Goal: Task Accomplishment & Management: Complete application form

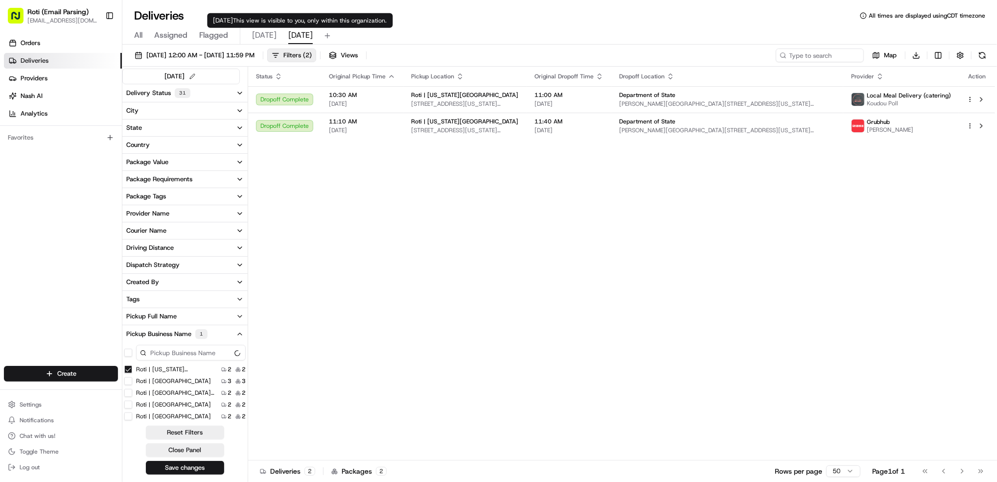
scroll to position [25, 0]
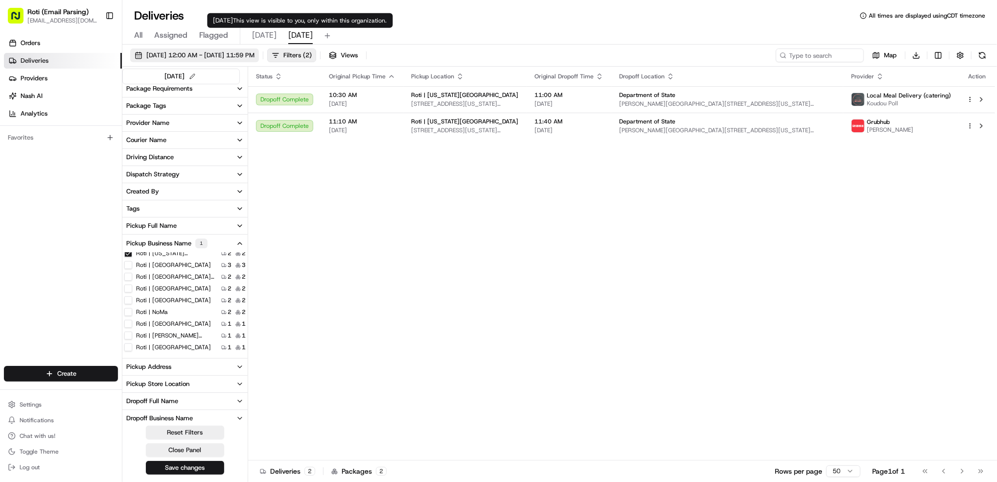
click at [254, 54] on span "[DATE] 12:00 AM - [DATE] 11:59 PM" at bounding box center [200, 55] width 108 height 9
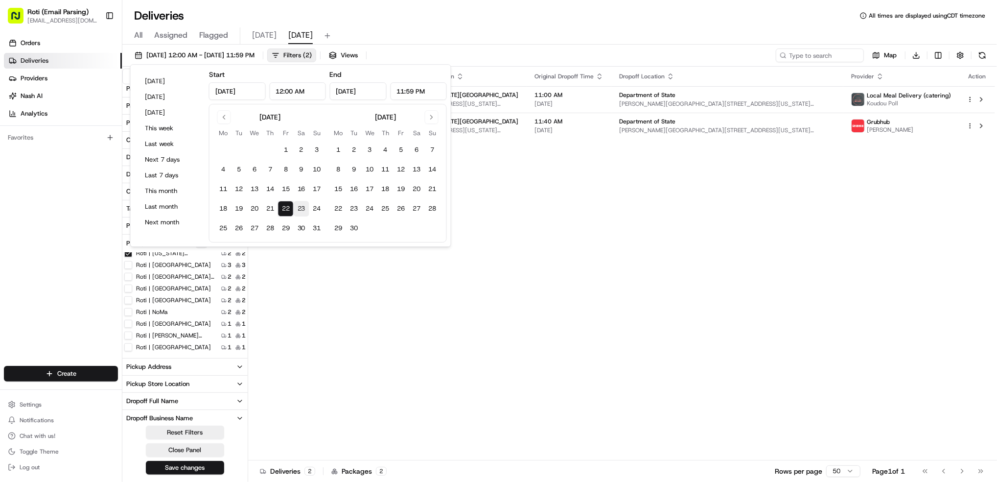
click at [302, 208] on button "23" at bounding box center [302, 209] width 16 height 16
click at [284, 206] on button "22" at bounding box center [286, 209] width 16 height 16
click at [297, 209] on button "23" at bounding box center [302, 209] width 16 height 16
type input "[DATE]"
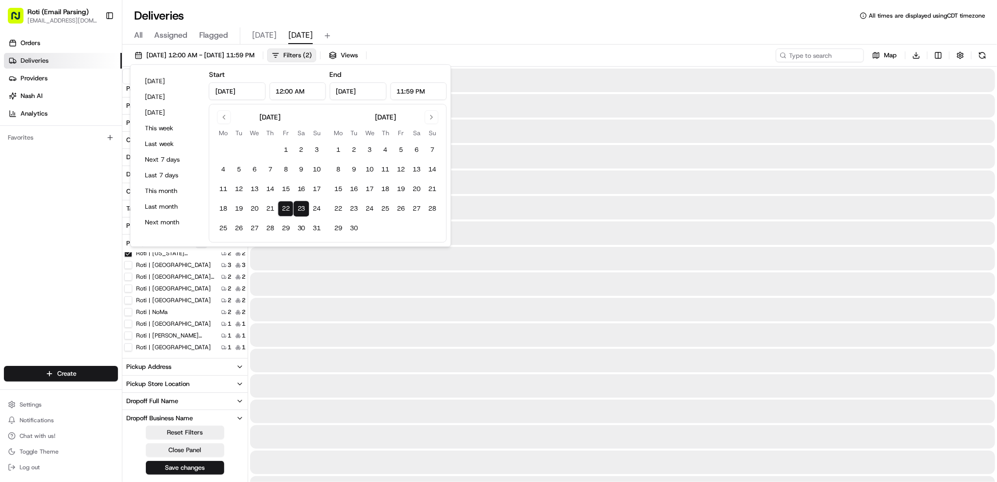
click at [297, 209] on button "23" at bounding box center [302, 209] width 16 height 16
type input "[DATE]"
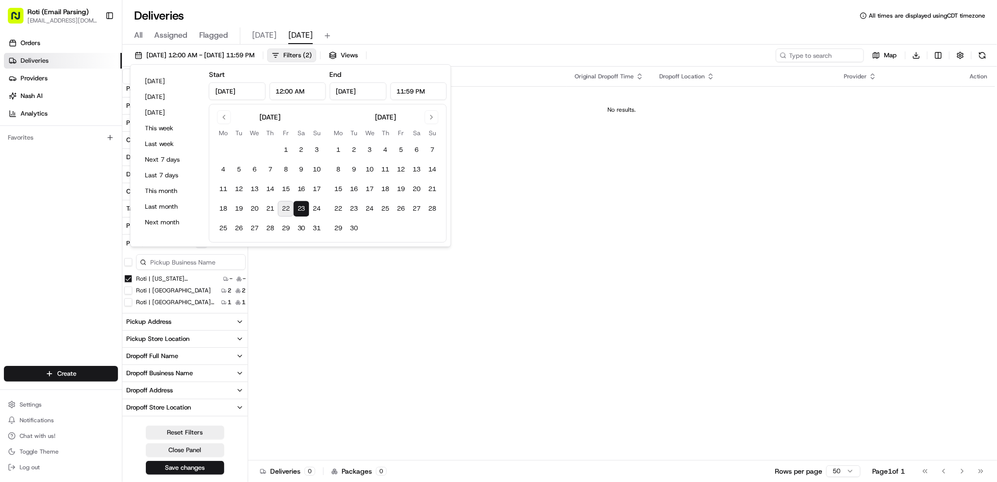
click at [127, 281] on Ave "Roti | [US_STATE][GEOGRAPHIC_DATA]" at bounding box center [128, 279] width 8 height 8
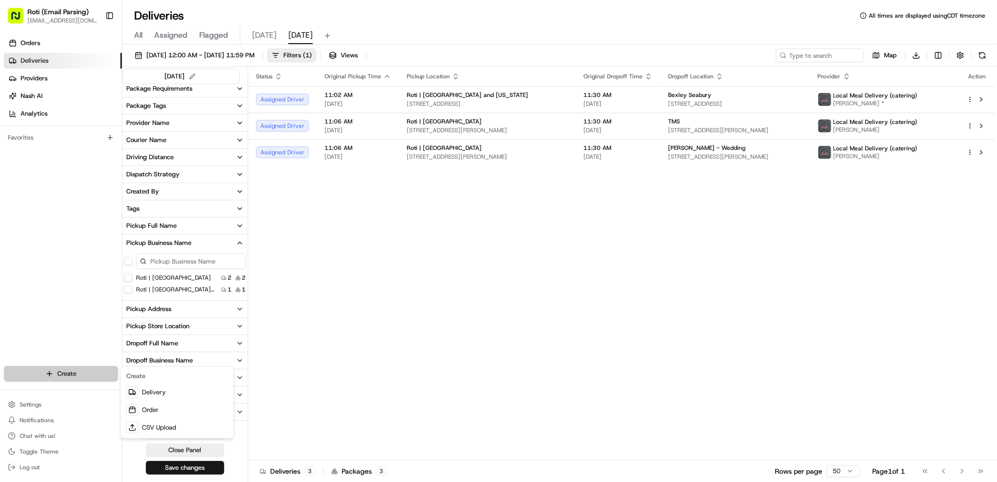
click at [82, 375] on html "Roti (Email Parsing) [EMAIL_ADDRESS][DOMAIN_NAME] Toggle Sidebar Orders Deliver…" at bounding box center [498, 241] width 997 height 482
click at [161, 390] on link "Delivery" at bounding box center [176, 392] width 109 height 18
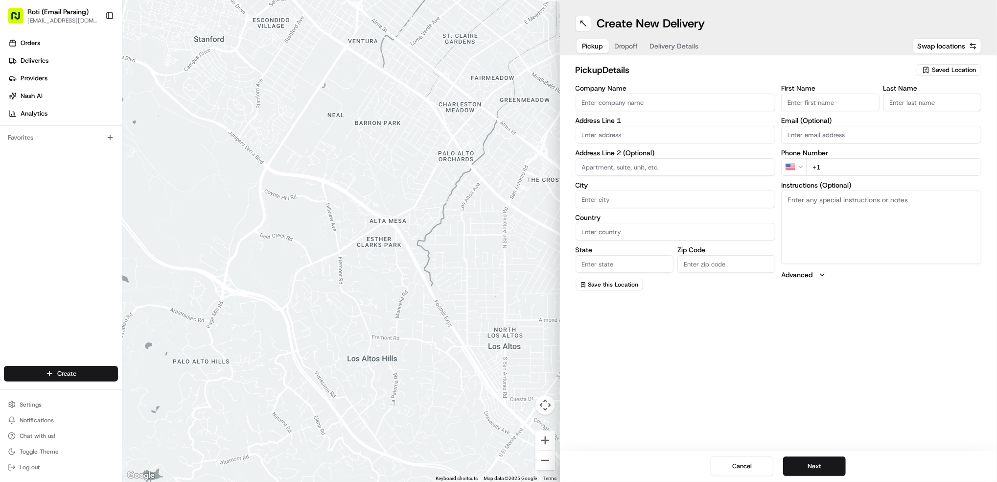
click at [941, 69] on span "Saved Location" at bounding box center [954, 70] width 44 height 9
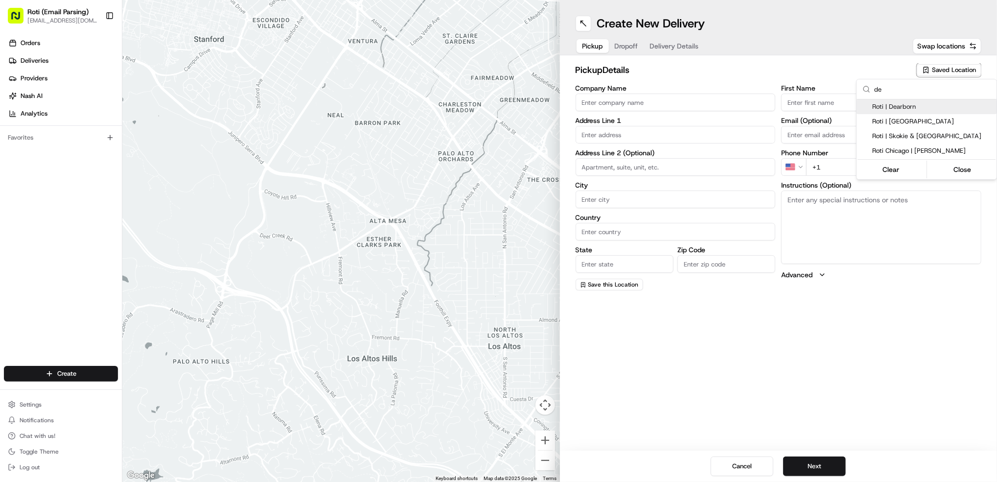
type input "de"
click at [895, 111] on div "Roti | Dearborn" at bounding box center [926, 106] width 140 height 15
type input "Roti | Dearborn"
type input "[STREET_ADDRESS]"
type input "[GEOGRAPHIC_DATA]"
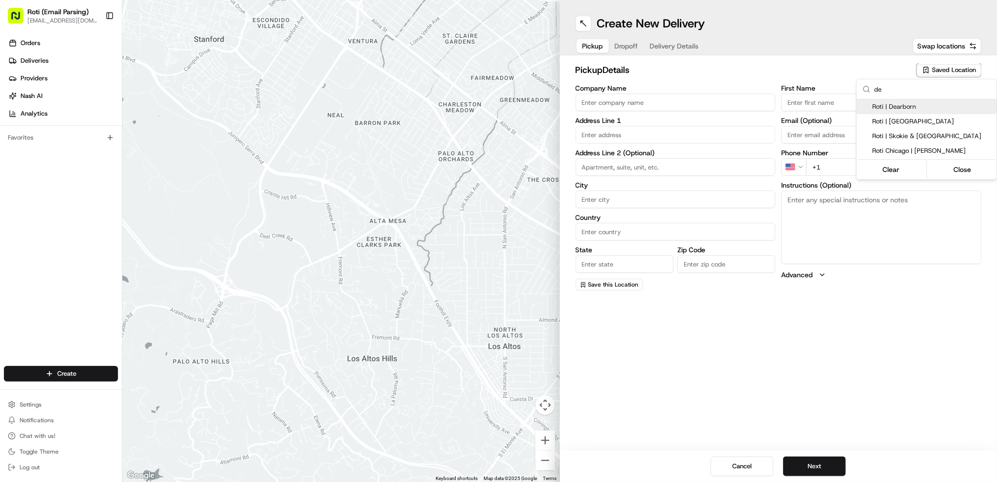
type input "US"
type input "IL"
type input "60602"
type input "[PHONE_NUMBER]"
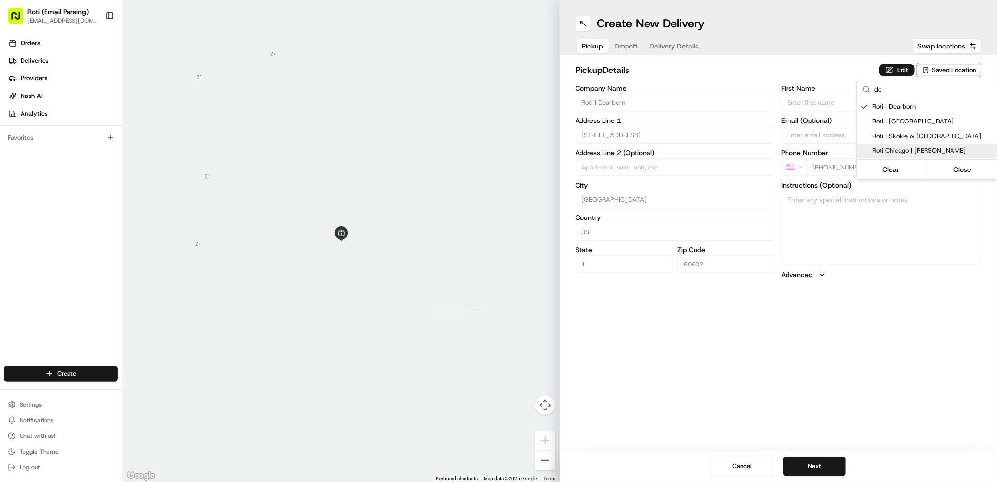
click at [810, 466] on html "Roti (Email Parsing) [EMAIL_ADDRESS][DOMAIN_NAME] Toggle Sidebar Orders Deliver…" at bounding box center [498, 241] width 997 height 482
click at [810, 466] on button "Next" at bounding box center [814, 466] width 63 height 20
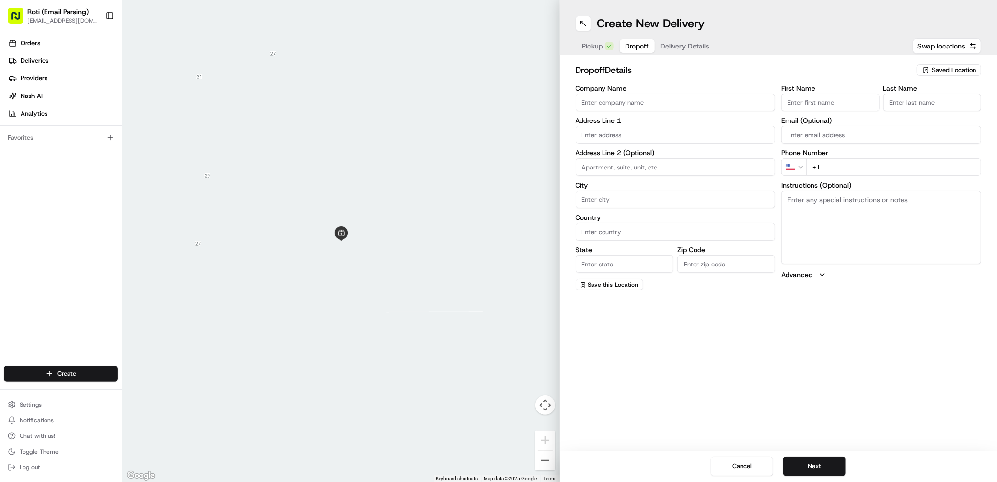
click at [635, 103] on input "Company Name" at bounding box center [675, 102] width 200 height 18
paste input "THE MART"
type input "THE MART"
click at [851, 102] on input "First Name" at bounding box center [830, 102] width 98 height 18
paste input "[PERSON_NAME]"
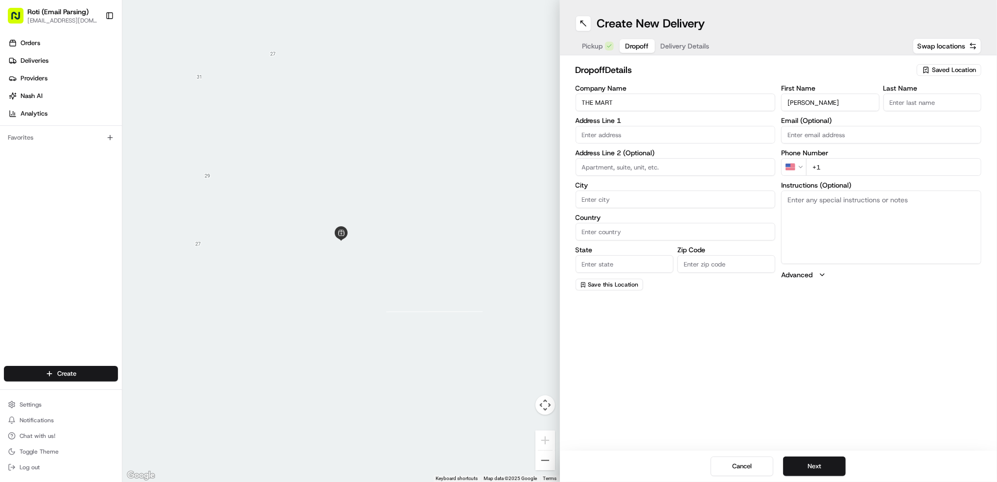
type input "[PERSON_NAME]"
click at [917, 100] on input "Last Name" at bounding box center [932, 102] width 98 height 18
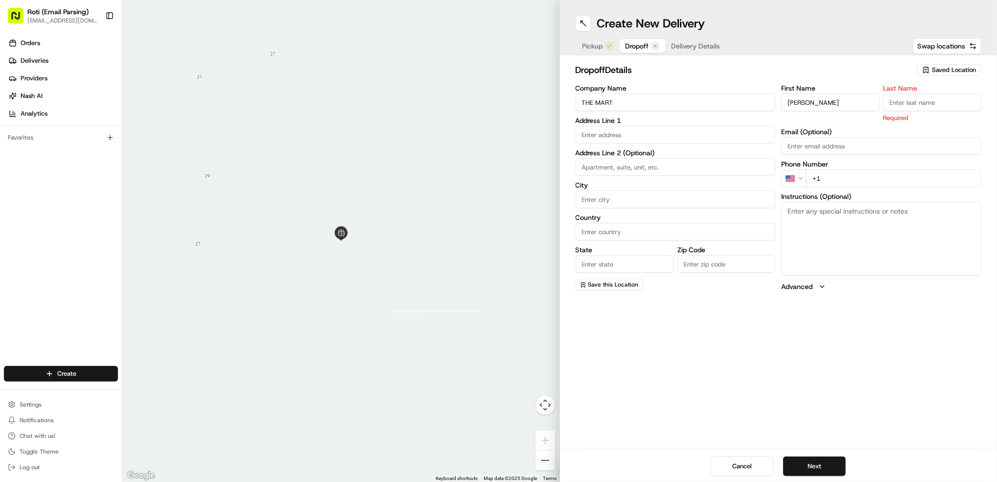
paste input "[PERSON_NAME]"
type input "[PERSON_NAME]"
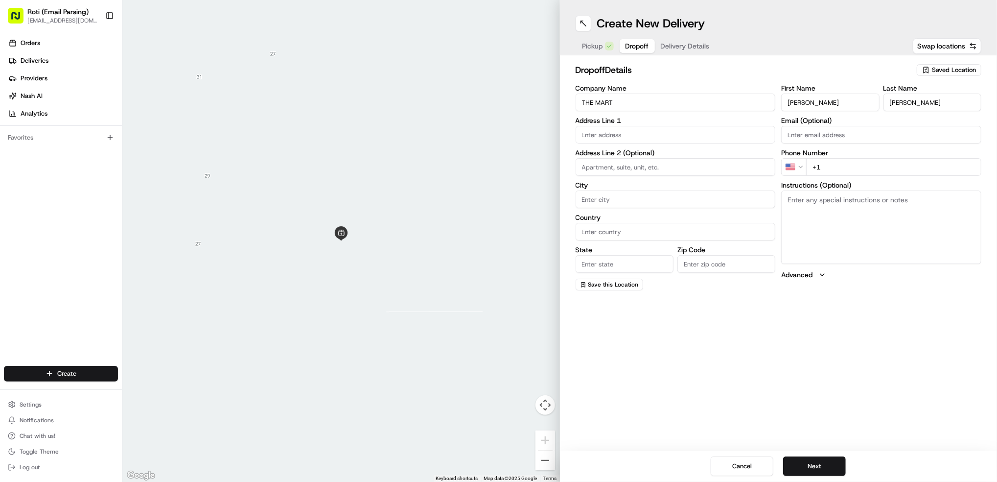
drag, startPoint x: 842, startPoint y: 103, endPoint x: 803, endPoint y: 99, distance: 39.3
click at [803, 99] on input "[PERSON_NAME]" at bounding box center [830, 102] width 98 height 18
type input "[PERSON_NAME]"
drag, startPoint x: 912, startPoint y: 106, endPoint x: 851, endPoint y: 103, distance: 61.2
click at [851, 103] on div "First Name [PERSON_NAME] Last Name [PERSON_NAME]" at bounding box center [881, 98] width 200 height 26
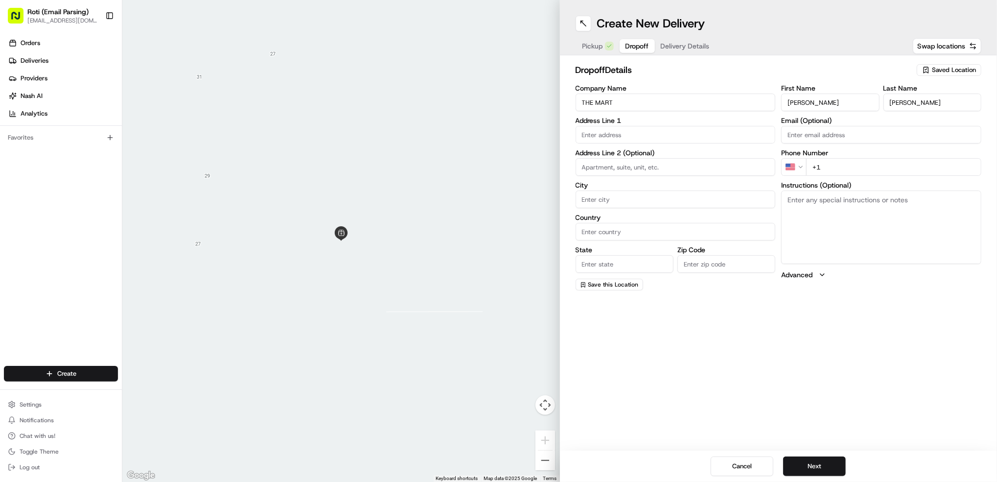
type input "[PERSON_NAME]"
click at [828, 167] on input "+1" at bounding box center [893, 167] width 175 height 18
paste input "[PHONE_NUMBER]"
type input "[PHONE_NUMBER]"
click at [845, 213] on textarea "Instructions (Optional)" at bounding box center [881, 226] width 200 height 73
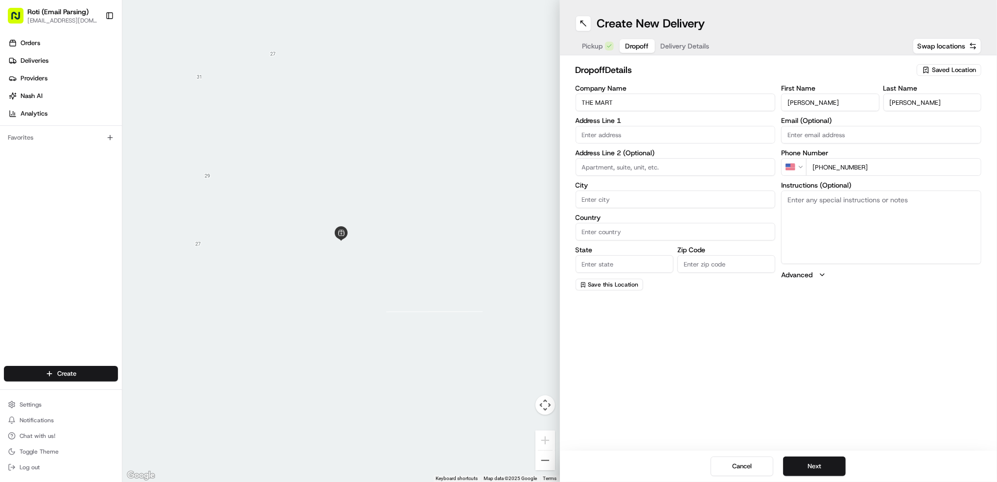
paste textarea "Check in at the security desk on the first floor and they will send you up to 7…"
type textarea "Check in at the security desk on the first floor and they will send you up to 7…"
click at [614, 136] on input "text" at bounding box center [675, 135] width 200 height 18
paste input "[STREET_ADDRESS]"
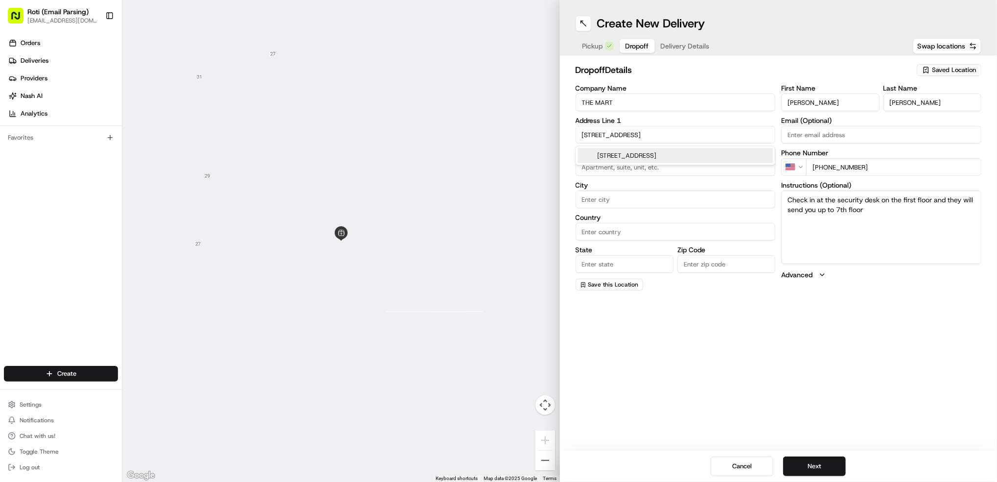
click at [656, 153] on div "[STREET_ADDRESS]" at bounding box center [674, 155] width 195 height 15
type input "[STREET_ADDRESS]"
type input "floor 7"
type input "[GEOGRAPHIC_DATA]"
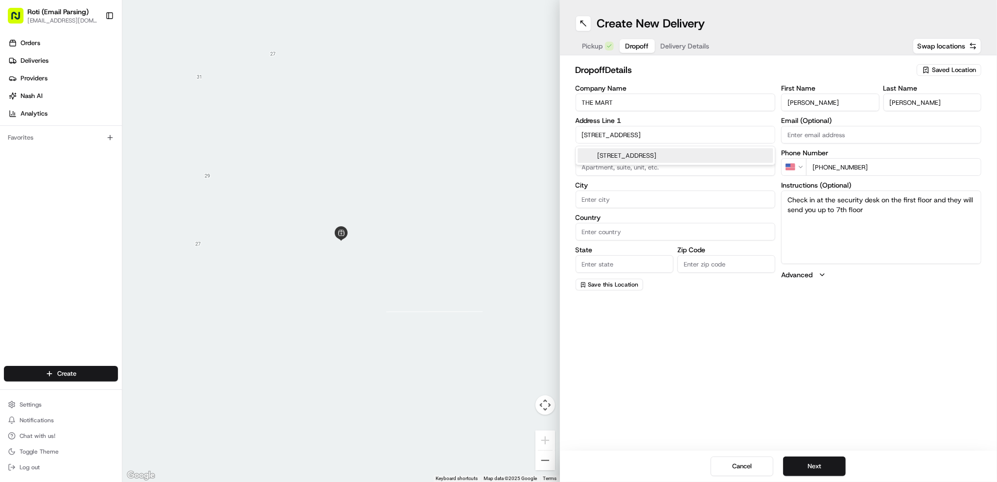
type input "IL"
type input "60654"
type input "[STREET_ADDRESS]"
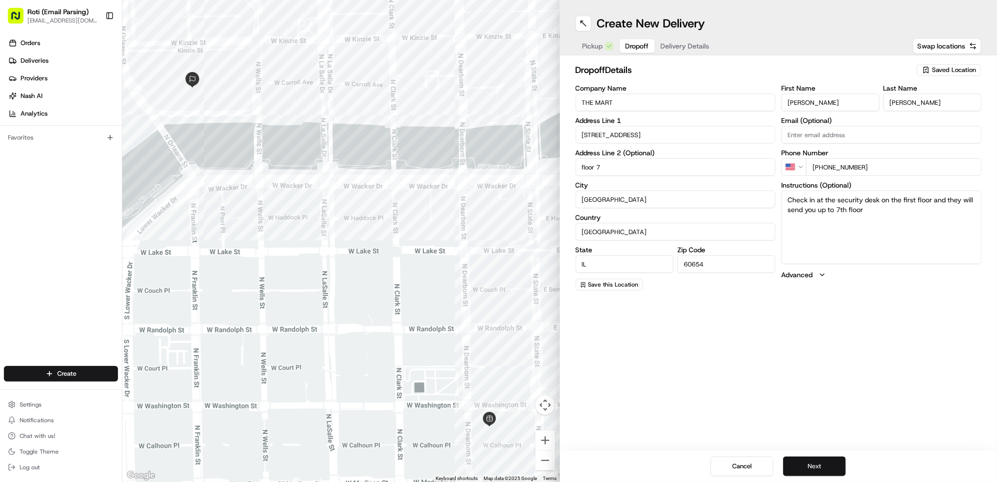
click at [811, 466] on button "Next" at bounding box center [814, 466] width 63 height 20
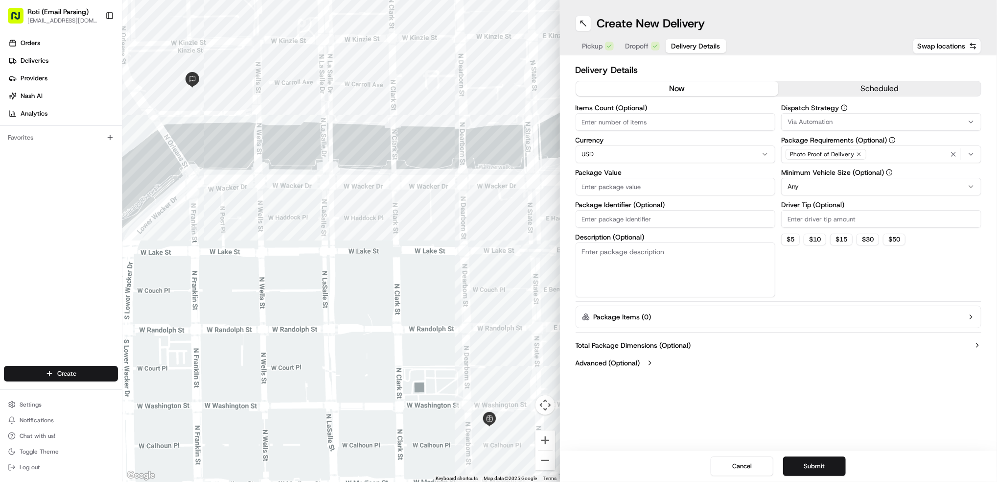
click at [920, 85] on button "scheduled" at bounding box center [879, 88] width 203 height 15
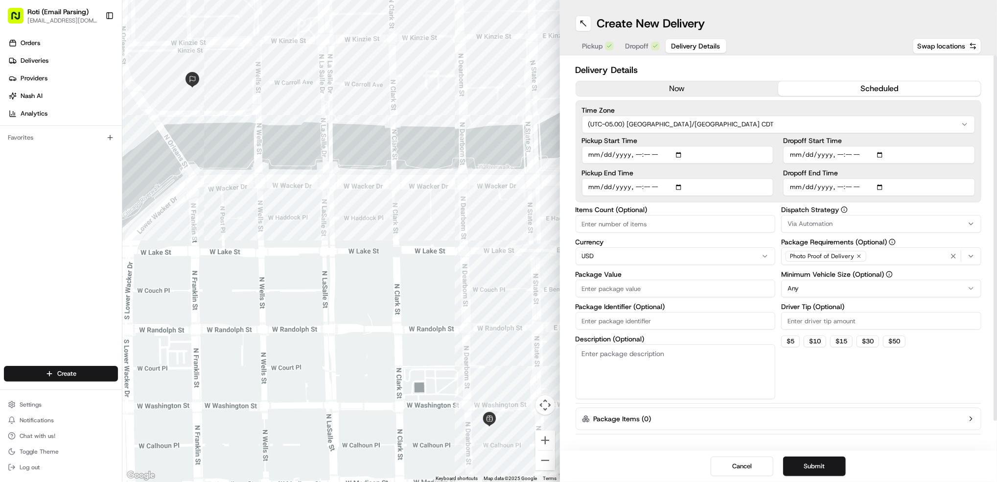
click at [880, 154] on input "Dropoff Start Time" at bounding box center [879, 155] width 192 height 18
type input "[DATE]T11:45"
click at [986, 188] on div "Delivery Details now scheduled Time Zone (UTC-05.00) America/[GEOGRAPHIC_DATA] …" at bounding box center [778, 252] width 437 height 395
drag, startPoint x: 879, startPoint y: 186, endPoint x: 880, endPoint y: 193, distance: 6.9
click at [880, 186] on input "Dropoff End Time" at bounding box center [879, 187] width 192 height 18
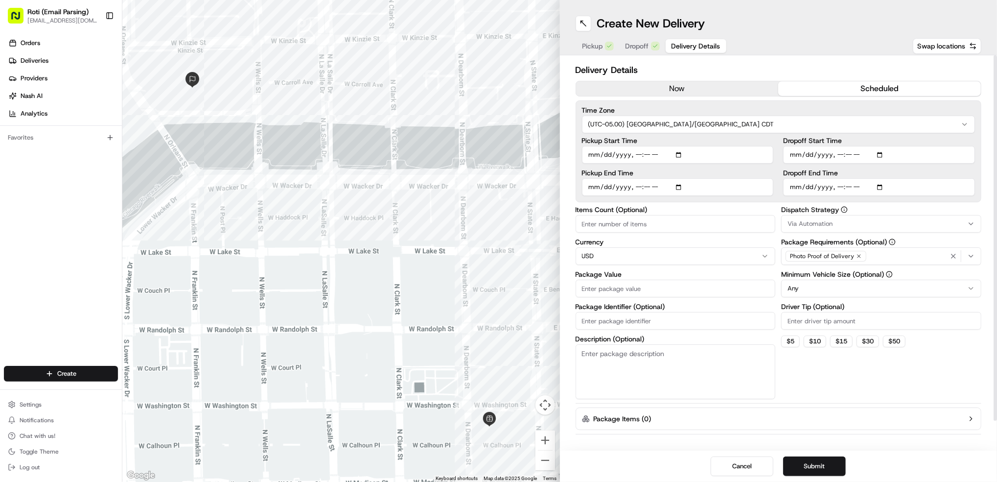
type input "[DATE]T12:00"
click at [988, 217] on div "Delivery Details now scheduled Time Zone (UTC-05.00) America/[GEOGRAPHIC_DATA] …" at bounding box center [778, 252] width 437 height 395
click at [821, 220] on span "Via Automation" at bounding box center [809, 223] width 45 height 9
click at [836, 278] on span "CHI - Standard" at bounding box center [858, 277] width 120 height 9
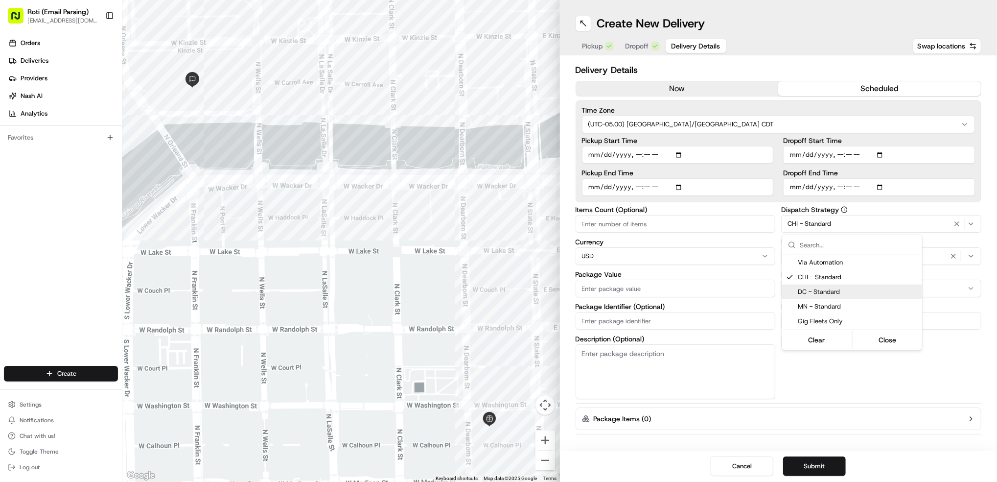
click at [969, 292] on html "Roti (Email Parsing) [EMAIL_ADDRESS][DOMAIN_NAME] Toggle Sidebar Orders Deliver…" at bounding box center [498, 241] width 997 height 482
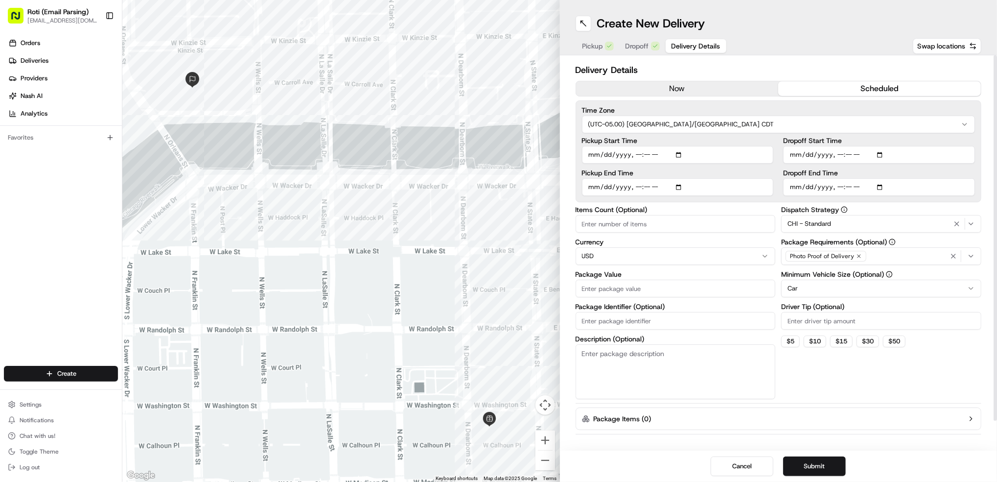
click at [816, 318] on input "Driver Tip (Optional)" at bounding box center [881, 321] width 200 height 18
type input "24.91"
click at [614, 323] on input "Package Identifier (Optional)" at bounding box center [675, 321] width 200 height 18
paste input "THE MART"
type input "THE MART 8/23"
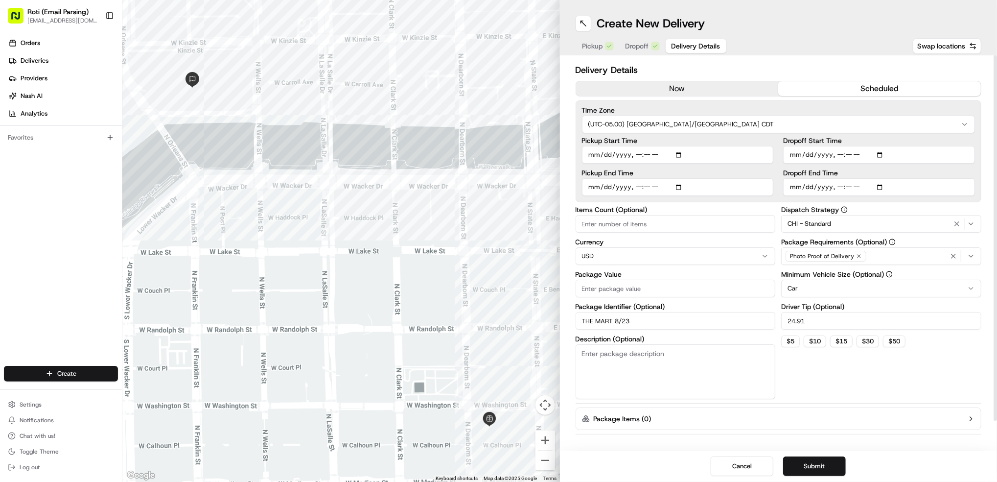
click at [609, 288] on input "Package Value" at bounding box center [675, 288] width 200 height 18
type input "283"
click at [605, 225] on input "Items Count (Optional)" at bounding box center [675, 224] width 200 height 18
type input "3"
click at [811, 463] on button "Submit" at bounding box center [814, 466] width 63 height 20
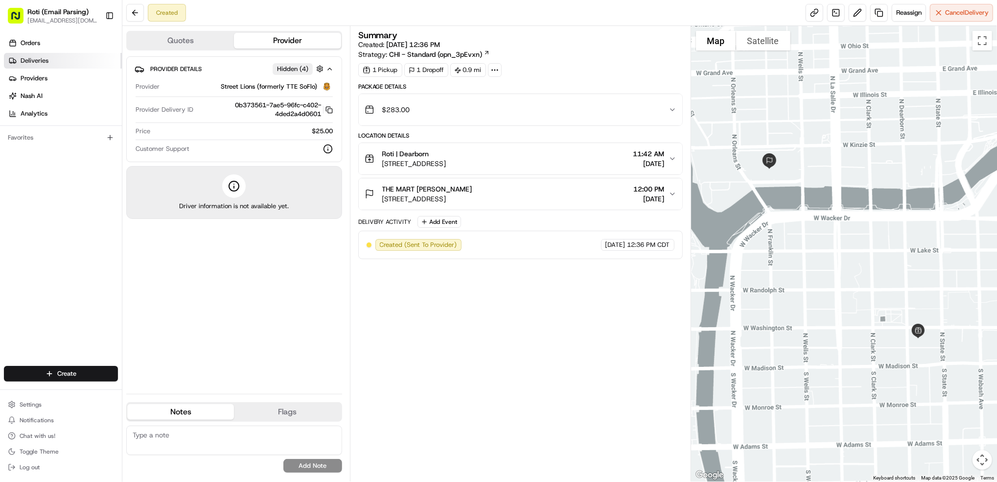
click at [47, 60] on span "Deliveries" at bounding box center [35, 60] width 28 height 9
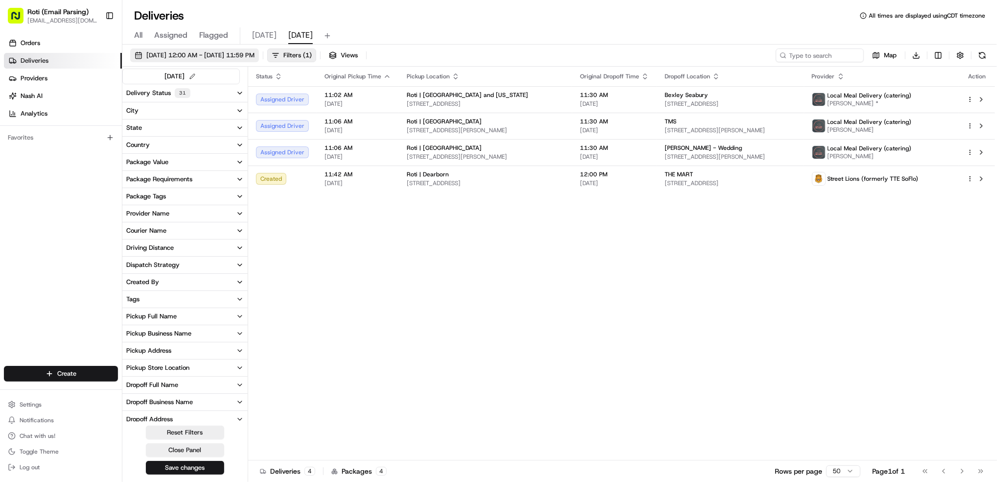
click at [220, 53] on span "[DATE] 12:00 AM - [DATE] 11:59 PM" at bounding box center [200, 55] width 108 height 9
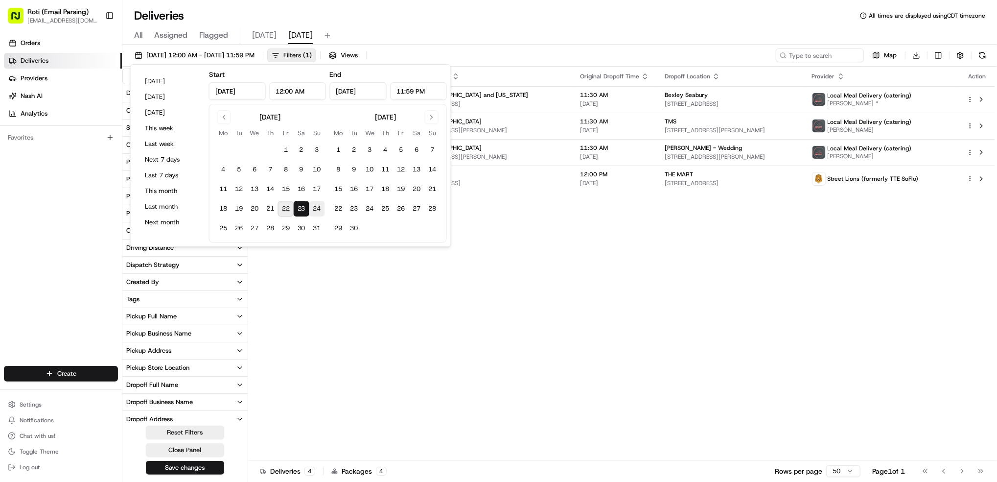
click at [316, 207] on button "24" at bounding box center [317, 209] width 16 height 16
type input "[DATE]"
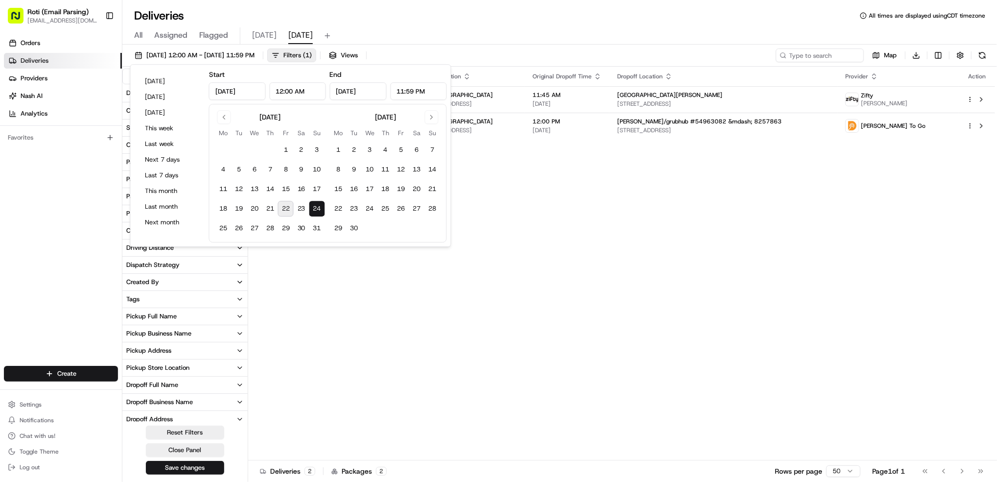
click at [575, 269] on div "Status Original Pickup Time Pickup Location Original Dropoff Time Dropoff Locat…" at bounding box center [621, 263] width 747 height 393
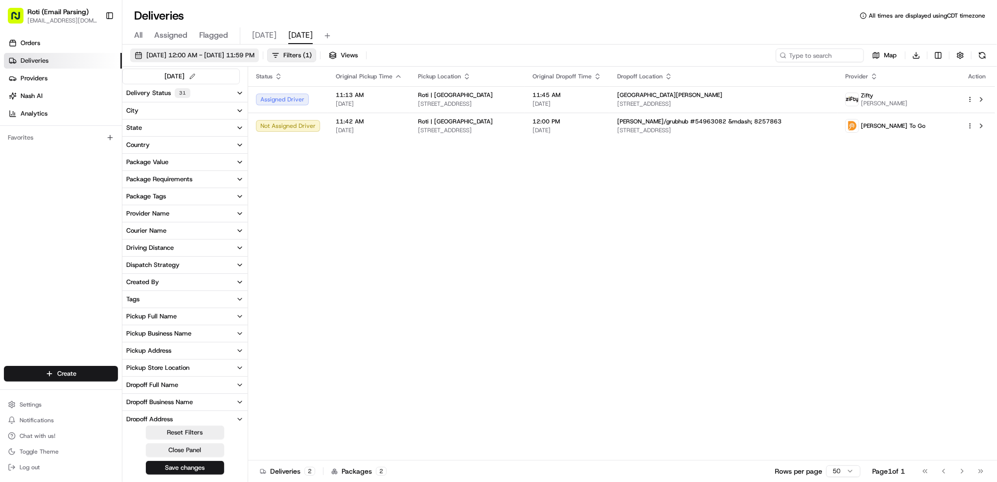
click at [185, 53] on span "[DATE] 12:00 AM - [DATE] 11:59 PM" at bounding box center [200, 55] width 108 height 9
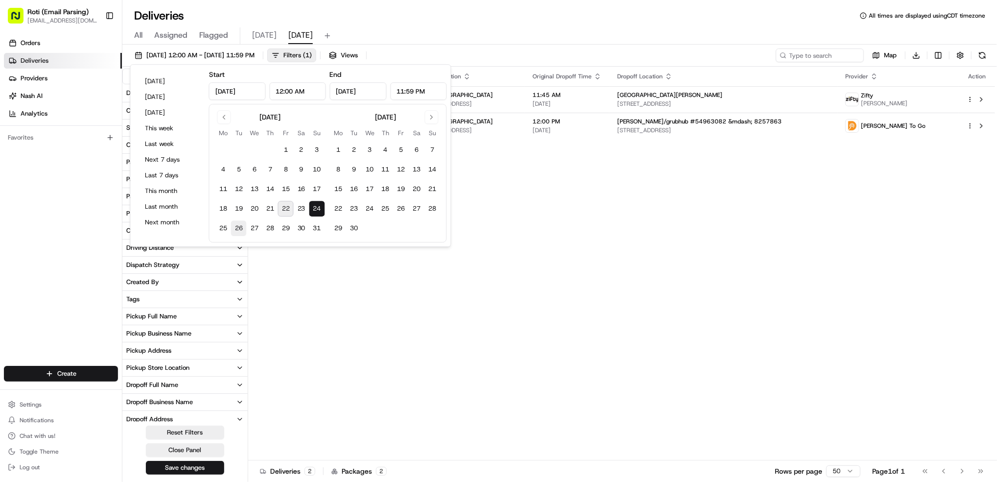
click at [231, 229] on button "26" at bounding box center [239, 228] width 16 height 16
type input "[DATE]"
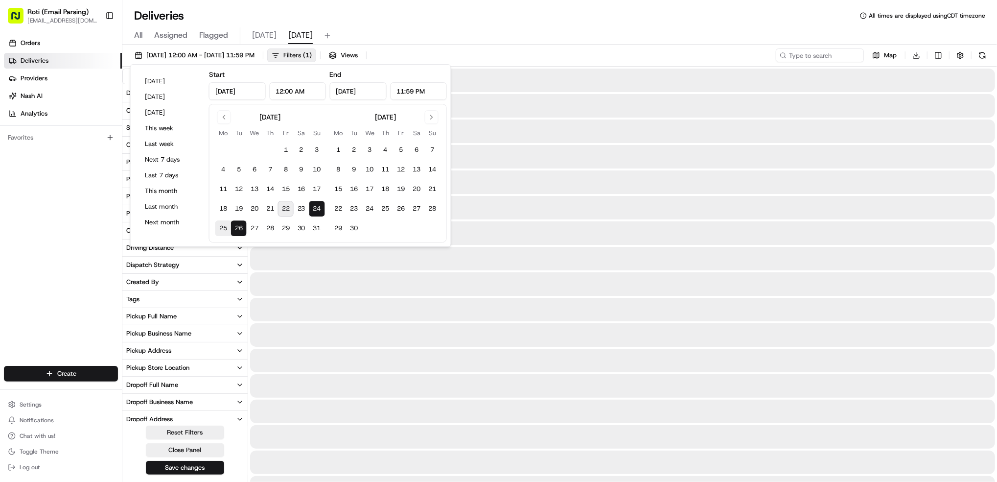
click at [218, 231] on button "25" at bounding box center [223, 228] width 16 height 16
type input "[DATE]"
click at [221, 227] on button "25" at bounding box center [223, 228] width 16 height 16
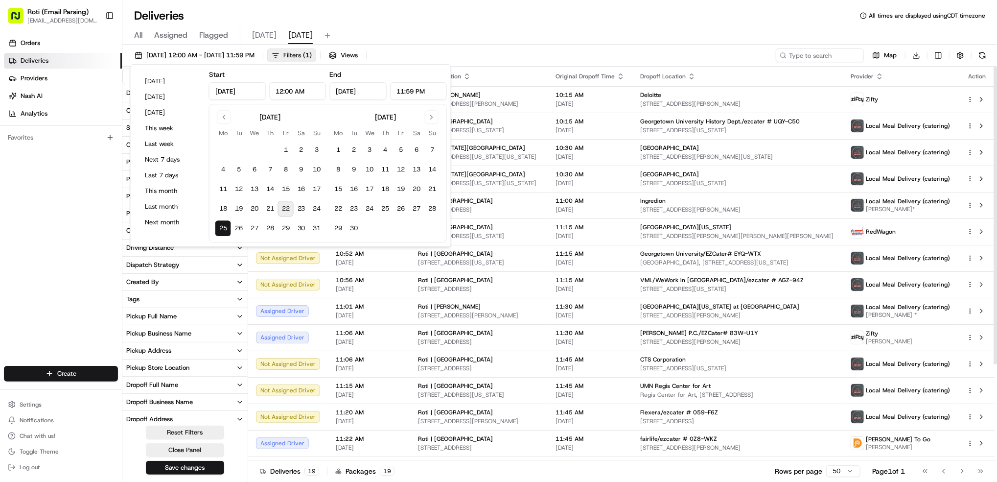
click at [548, 24] on div "All Assigned Flagged [DATE] [DATE]" at bounding box center [559, 33] width 874 height 21
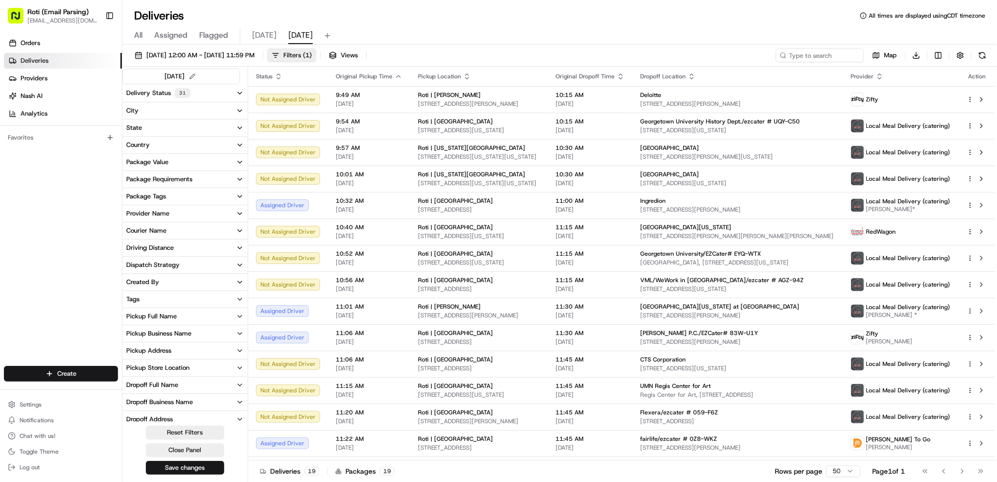
click at [194, 334] on button "Pickup Business Name" at bounding box center [184, 333] width 125 height 17
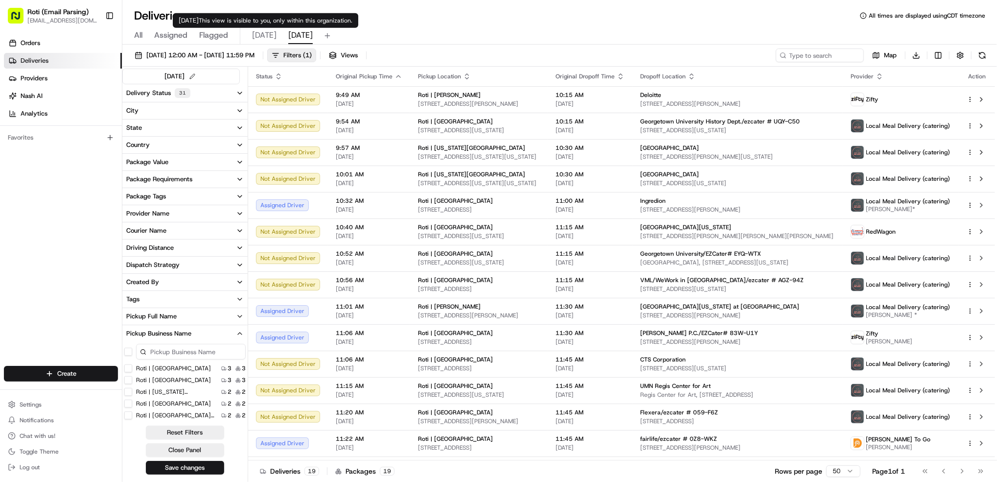
click at [259, 34] on span "[DATE]" at bounding box center [264, 35] width 24 height 12
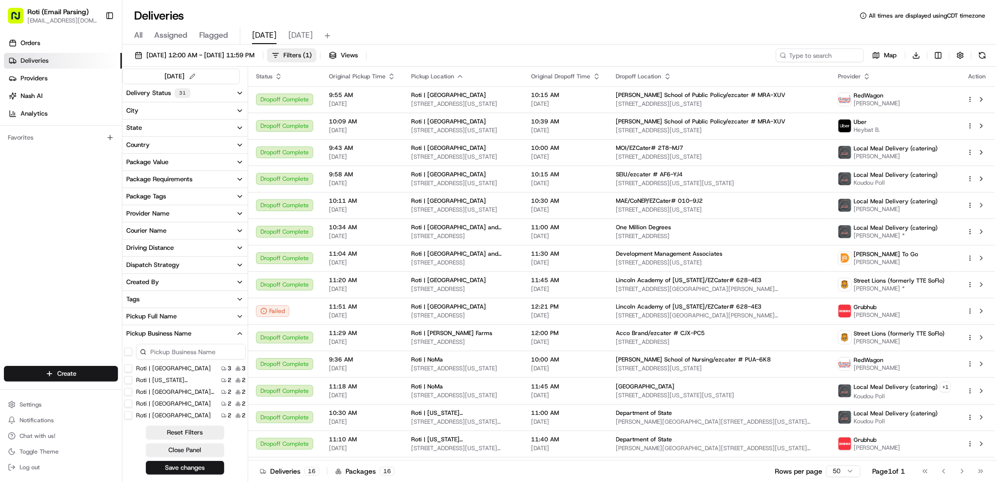
click at [177, 413] on label "Roti | [GEOGRAPHIC_DATA]" at bounding box center [173, 415] width 75 height 8
click at [132, 413] on Park "Roti | [GEOGRAPHIC_DATA]" at bounding box center [128, 415] width 8 height 8
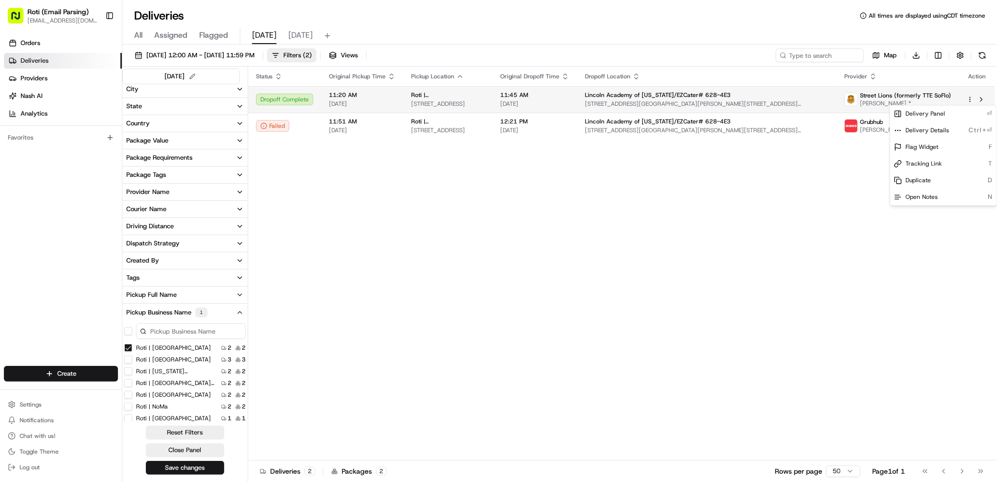
click at [970, 101] on html "Roti (Email Parsing) [EMAIL_ADDRESS][DOMAIN_NAME] Toggle Sidebar Orders Deliver…" at bounding box center [498, 241] width 997 height 482
click at [924, 179] on span "Duplicate" at bounding box center [918, 180] width 25 height 8
click at [729, 133] on html "Roti (Email Parsing) [EMAIL_ADDRESS][DOMAIN_NAME] Toggle Sidebar Orders Deliver…" at bounding box center [498, 241] width 997 height 482
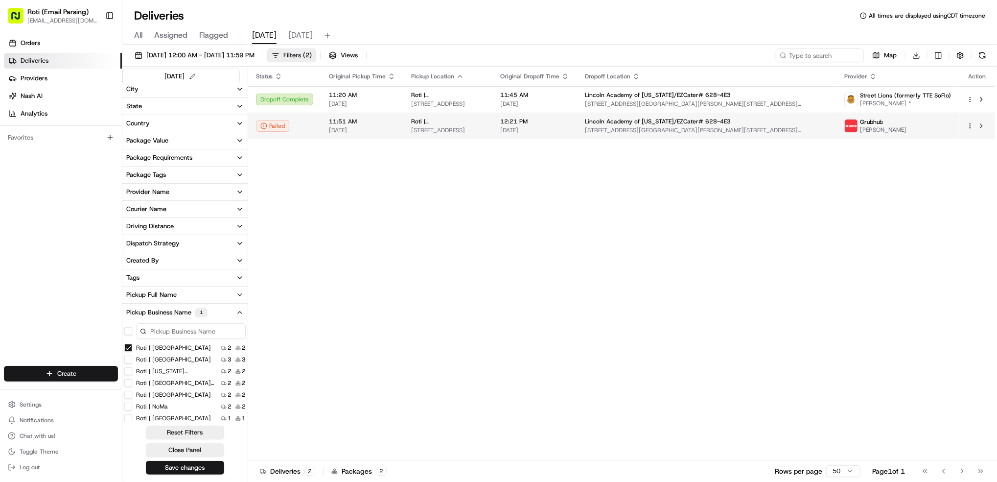
click at [848, 131] on img at bounding box center [851, 125] width 13 height 13
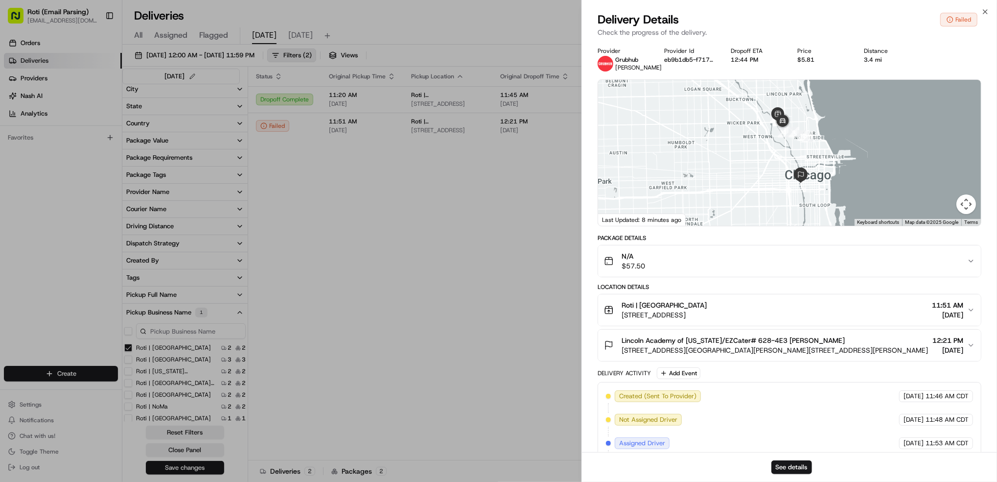
drag, startPoint x: 460, startPoint y: 204, endPoint x: 646, endPoint y: 184, distance: 187.0
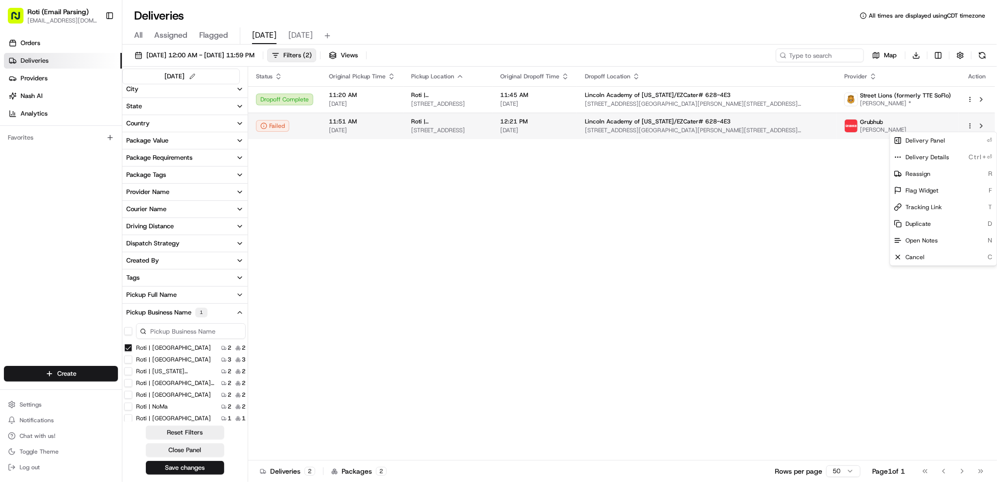
click at [971, 125] on html "Roti (Email Parsing) [EMAIL_ADDRESS][DOMAIN_NAME] Toggle Sidebar Orders Deliver…" at bounding box center [498, 241] width 997 height 482
click at [936, 220] on div "Duplicate D" at bounding box center [943, 223] width 107 height 17
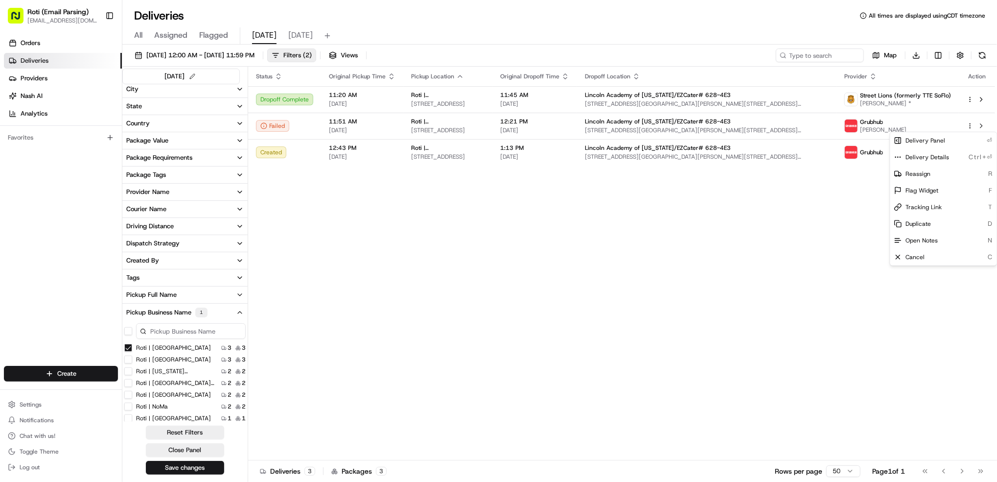
click at [263, 126] on html "Roti (Email Parsing) [EMAIL_ADDRESS][DOMAIN_NAME] Toggle Sidebar Orders Deliver…" at bounding box center [498, 241] width 997 height 482
click at [982, 60] on button at bounding box center [982, 55] width 14 height 14
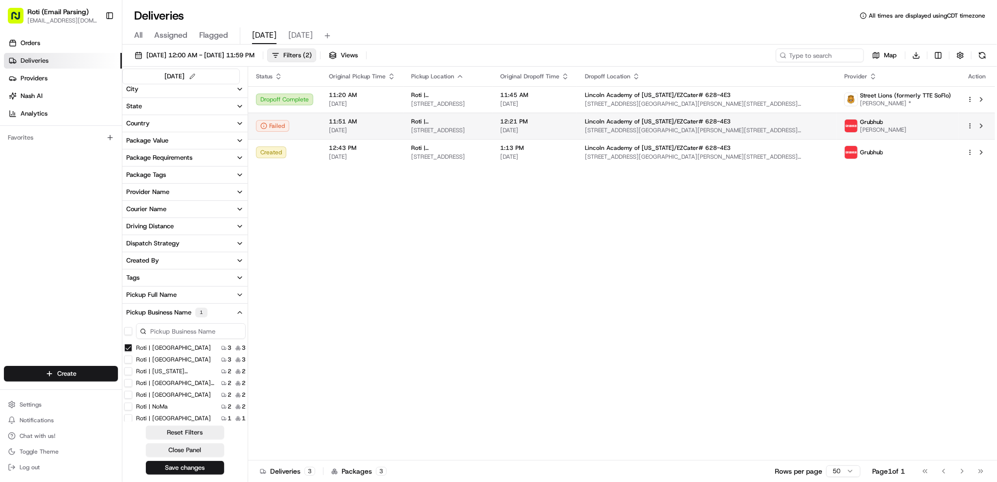
click at [904, 130] on div "[PERSON_NAME]" at bounding box center [897, 126] width 107 height 16
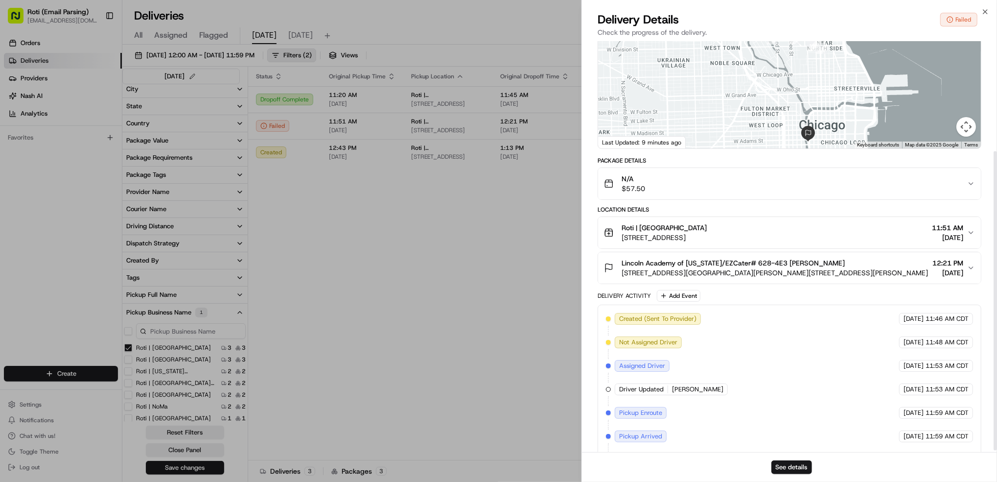
scroll to position [153, 0]
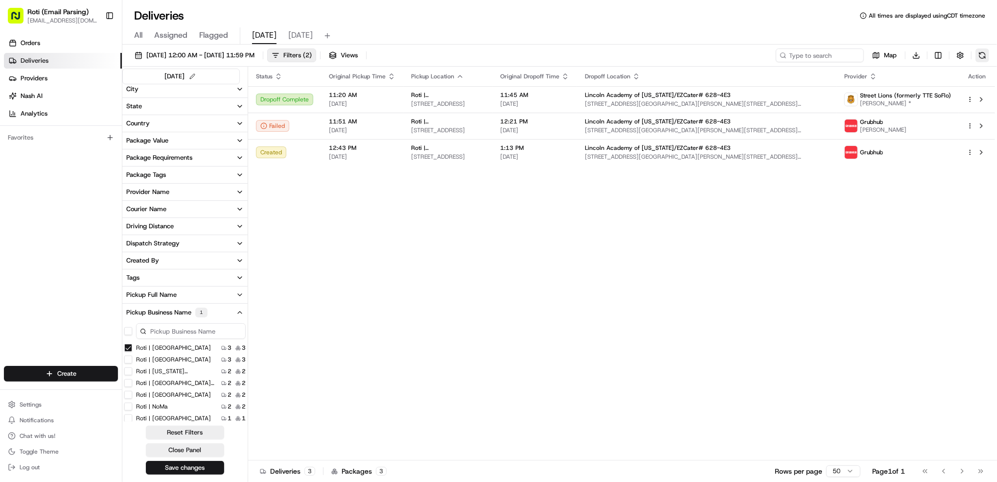
click at [984, 55] on button at bounding box center [982, 55] width 14 height 14
click at [893, 152] on div "Grubhub" at bounding box center [897, 152] width 107 height 14
click at [885, 131] on span "[PERSON_NAME]" at bounding box center [883, 130] width 46 height 8
click at [979, 282] on div "Status Original Pickup Time Pickup Location Original Dropoff Time Dropoff Locat…" at bounding box center [621, 263] width 747 height 393
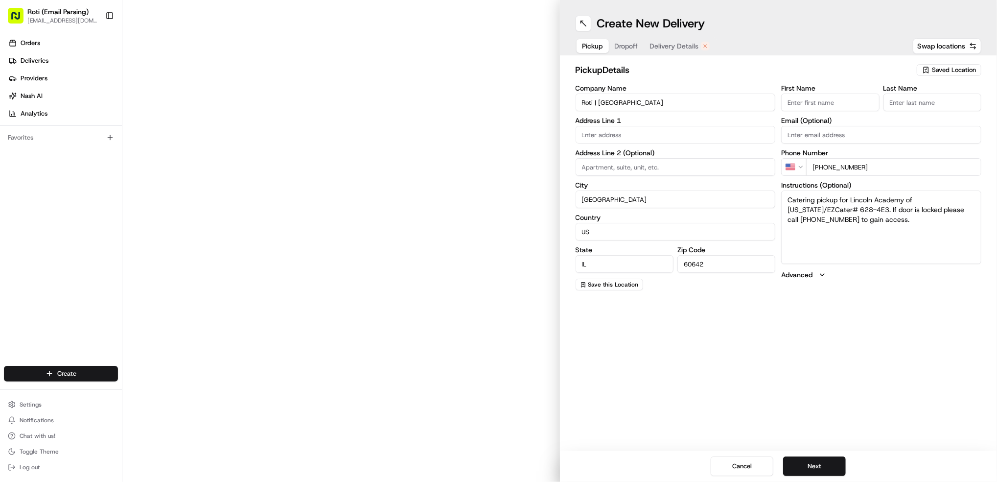
type input "1000 W North Ave"
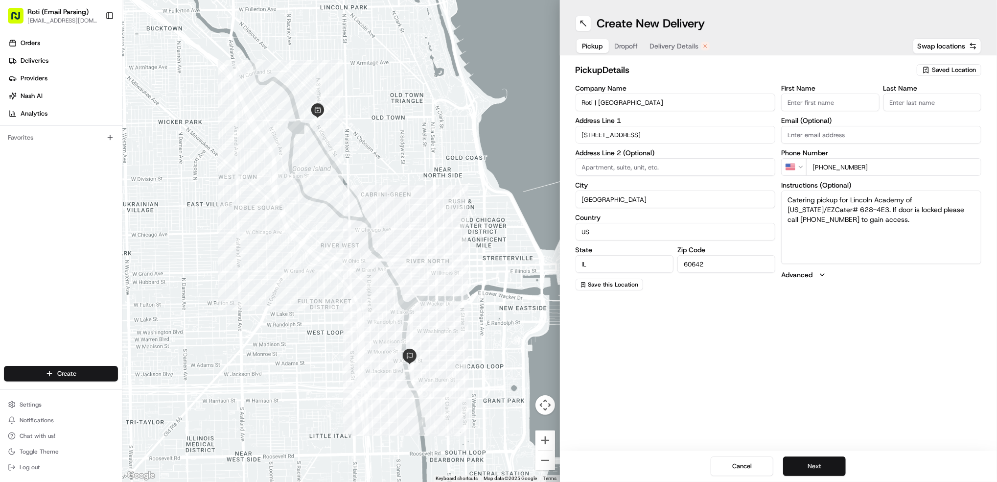
click at [812, 459] on button "Next" at bounding box center [814, 466] width 63 height 20
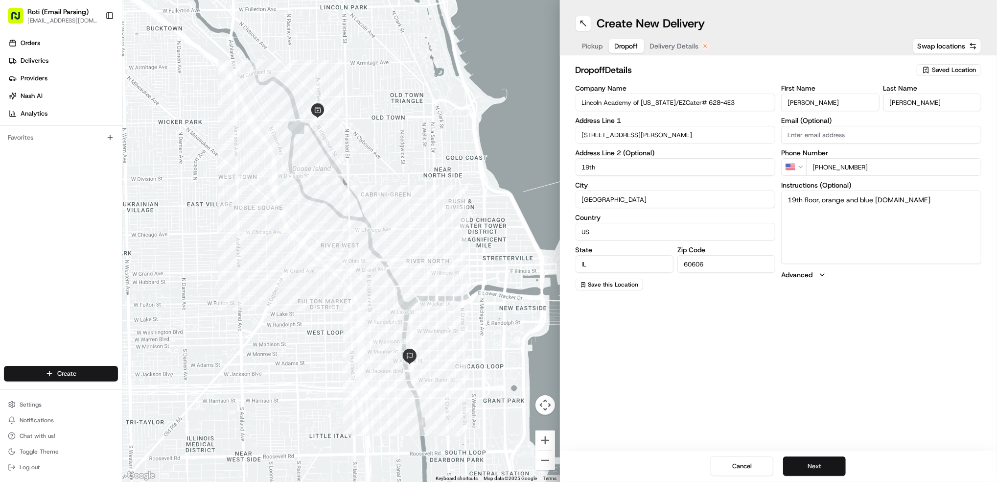
click at [816, 463] on button "Next" at bounding box center [814, 466] width 63 height 20
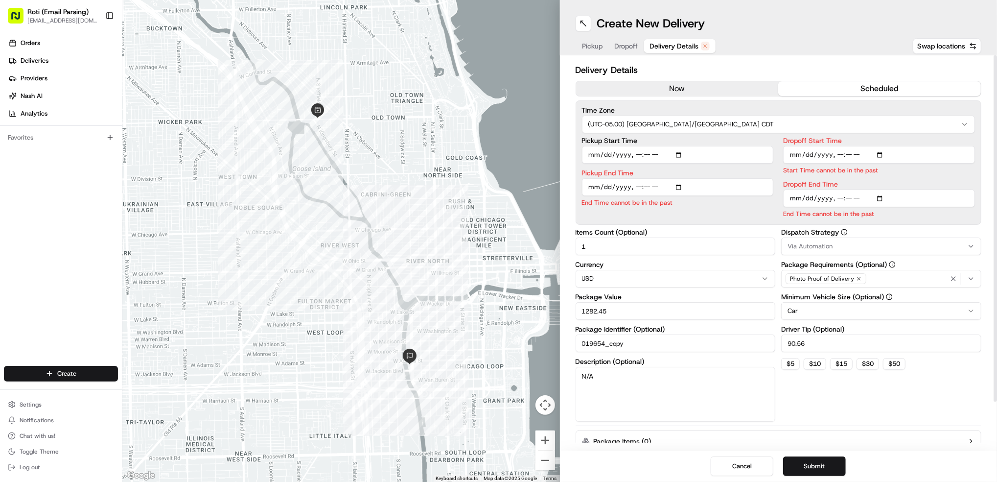
click at [664, 81] on button "now" at bounding box center [677, 88] width 203 height 15
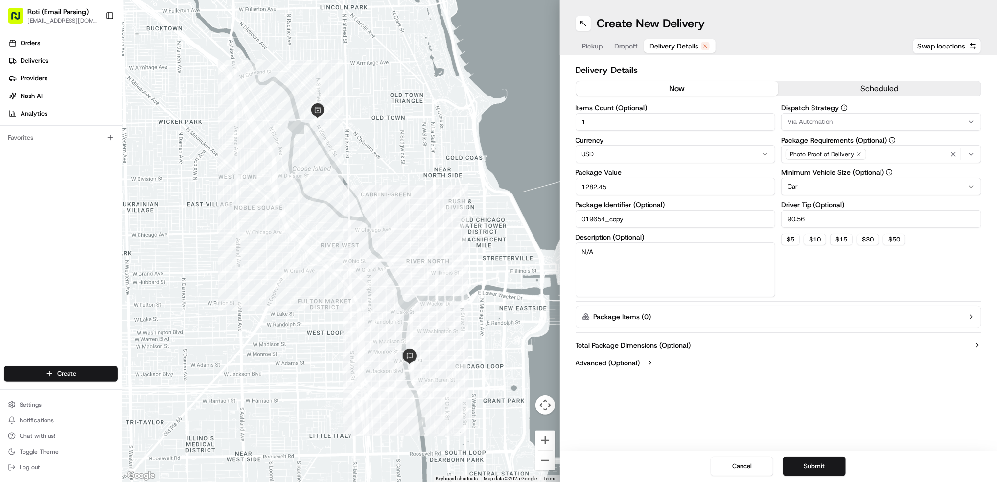
click at [839, 116] on button "Via Automation" at bounding box center [881, 122] width 200 height 18
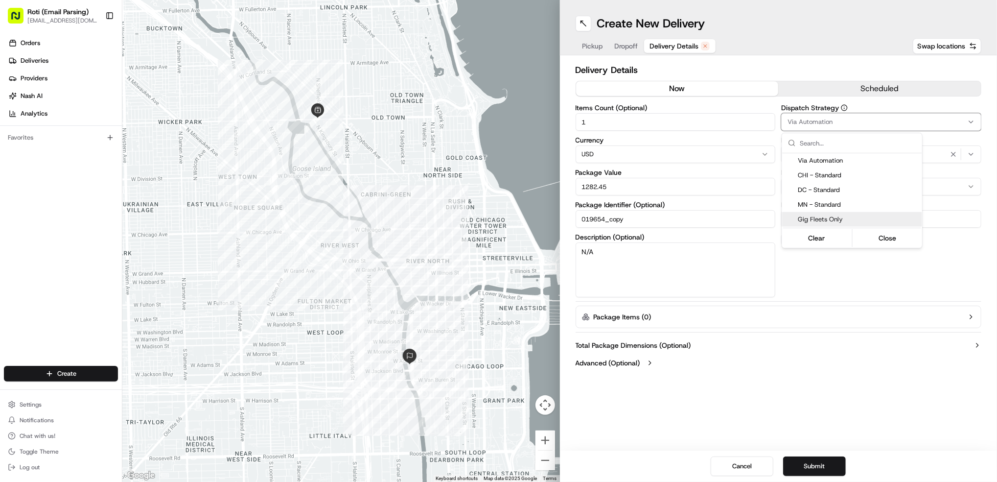
click at [818, 219] on span "Gig Fleets Only" at bounding box center [858, 219] width 120 height 9
click at [862, 281] on html "Roti (Email Parsing) jnavarro@roti.com Toggle Sidebar Orders Deliveries Provide…" at bounding box center [498, 241] width 997 height 482
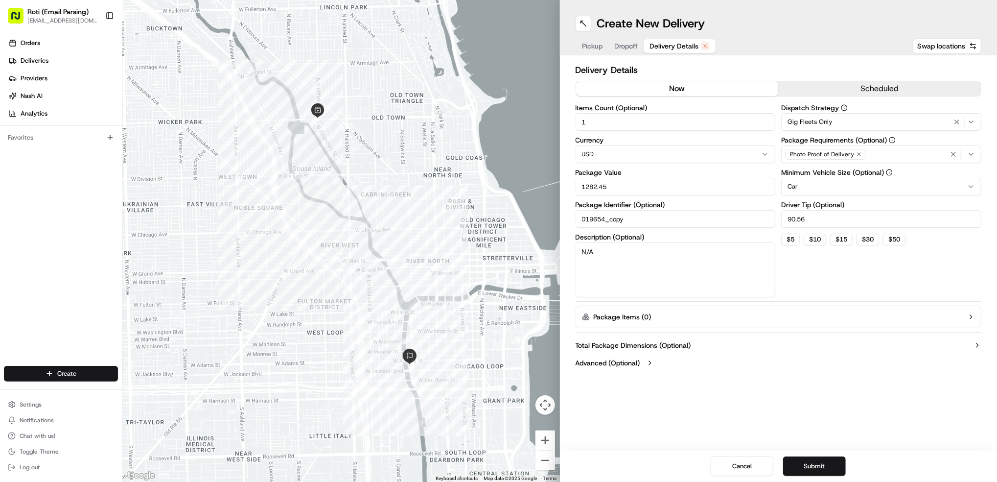
drag, startPoint x: 624, startPoint y: 185, endPoint x: 382, endPoint y: 161, distance: 243.5
click at [451, 177] on div "To navigate the map with touch gestures double-tap and hold your finger on the …" at bounding box center [559, 241] width 874 height 482
type input "40"
drag, startPoint x: 813, startPoint y: 217, endPoint x: 506, endPoint y: 175, distance: 309.7
click at [625, 190] on div "Items Count (Optional) 1 Currency USD Package Value 40 Package Identifier (Opti…" at bounding box center [778, 200] width 406 height 193
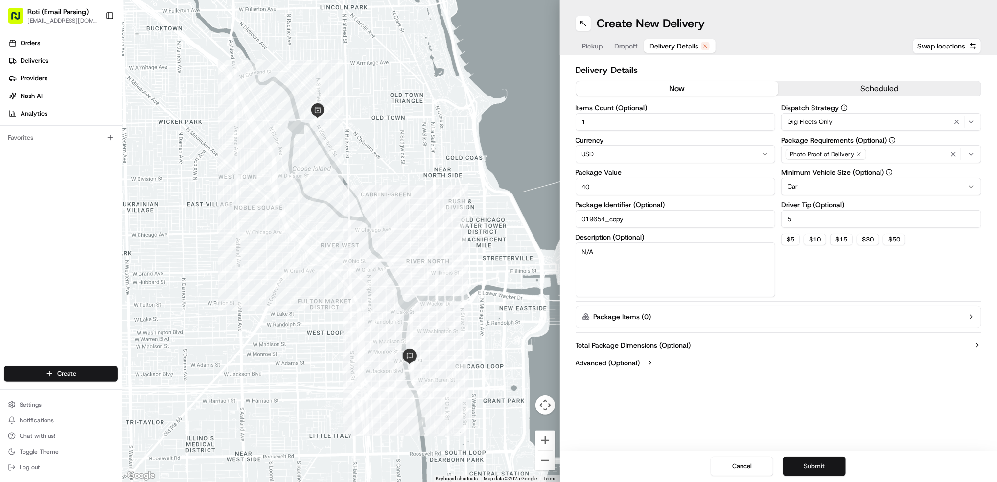
type input "5"
click at [820, 461] on button "Submit" at bounding box center [814, 466] width 63 height 20
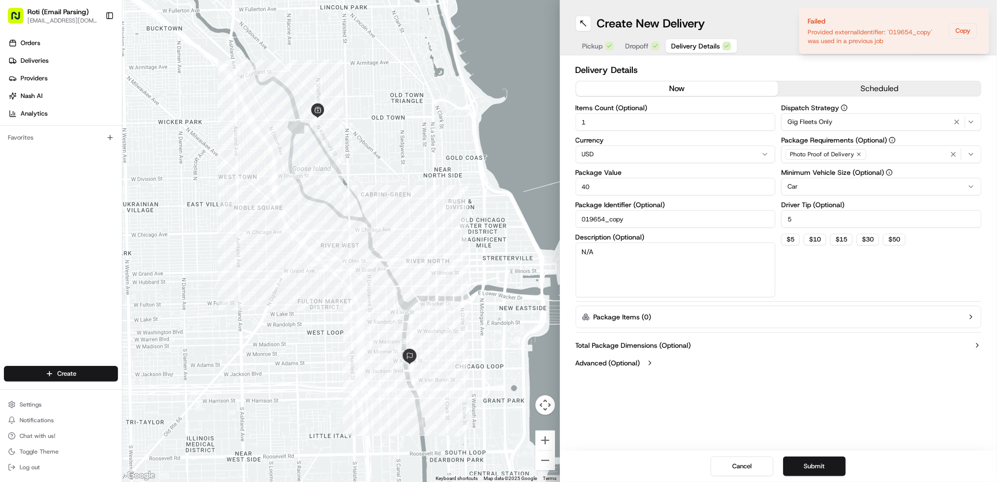
drag, startPoint x: 634, startPoint y: 214, endPoint x: 408, endPoint y: 175, distance: 229.4
click at [408, 175] on div "To navigate the map with touch gestures double-tap and hold your finger on the …" at bounding box center [559, 241] width 874 height 482
paste input "Lincoln Academy of [US_STATE]/EZCater# 628-4E3"
type input "Lincoln Academy of Illinois/EZCater# 628-4E3 8/22"
click at [811, 467] on button "Submit" at bounding box center [814, 466] width 63 height 20
